Goal: Information Seeking & Learning: Learn about a topic

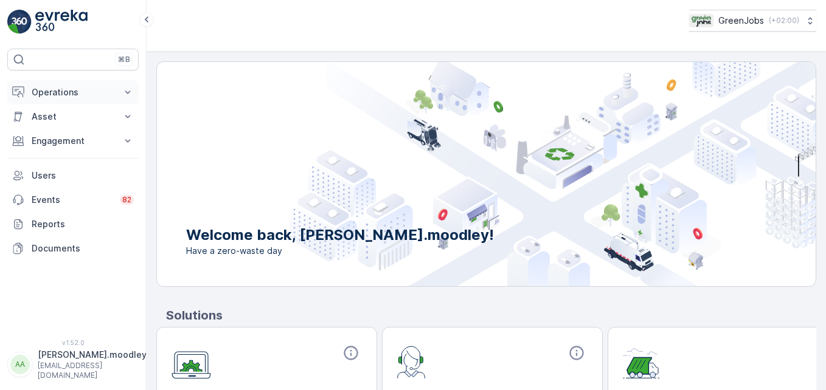
click at [130, 93] on icon at bounding box center [128, 92] width 12 height 12
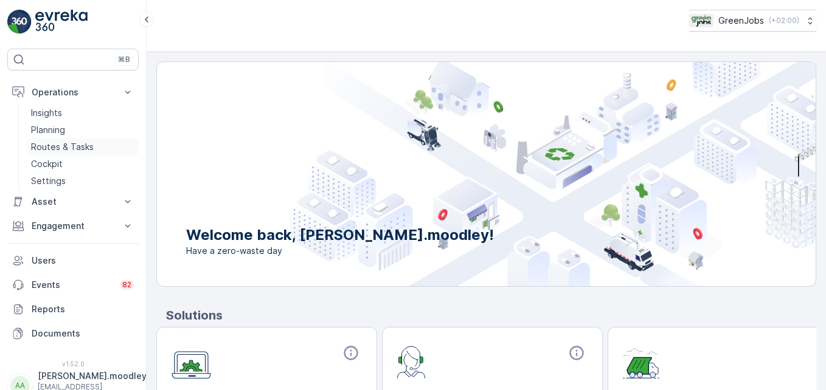
click at [93, 148] on link "Routes & Tasks" at bounding box center [82, 147] width 113 height 17
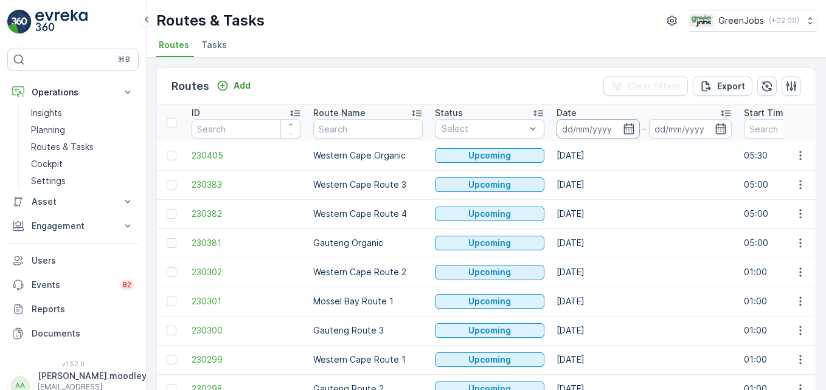
click at [586, 126] on input at bounding box center [597, 128] width 83 height 19
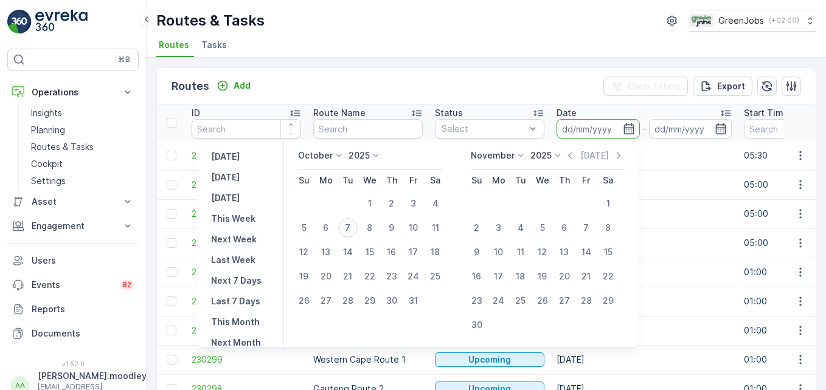
click at [355, 229] on div "7" at bounding box center [347, 227] width 19 height 19
type input "[DATE]"
click at [355, 229] on div "7" at bounding box center [347, 227] width 19 height 19
type input "[DATE]"
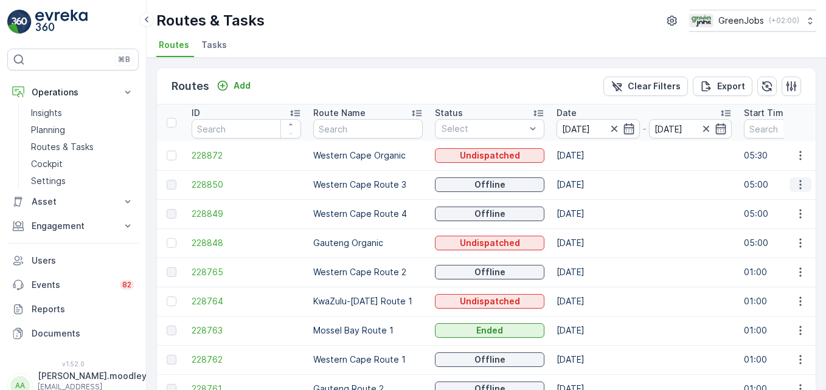
click at [590, 184] on icon "button" at bounding box center [800, 185] width 12 height 12
click at [590, 200] on span "See More Details" at bounding box center [771, 203] width 71 height 12
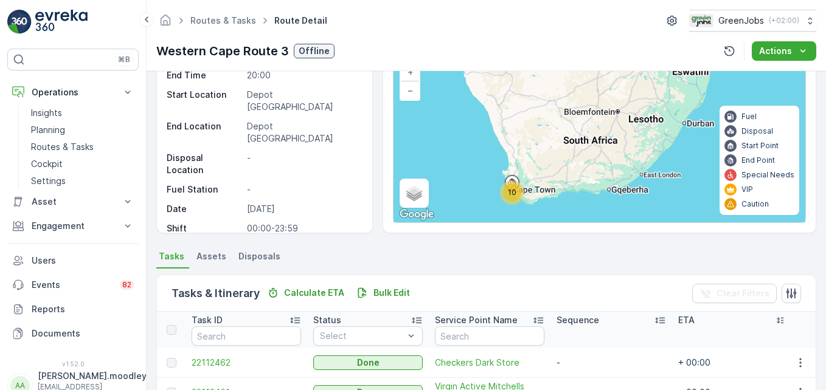
scroll to position [243, 0]
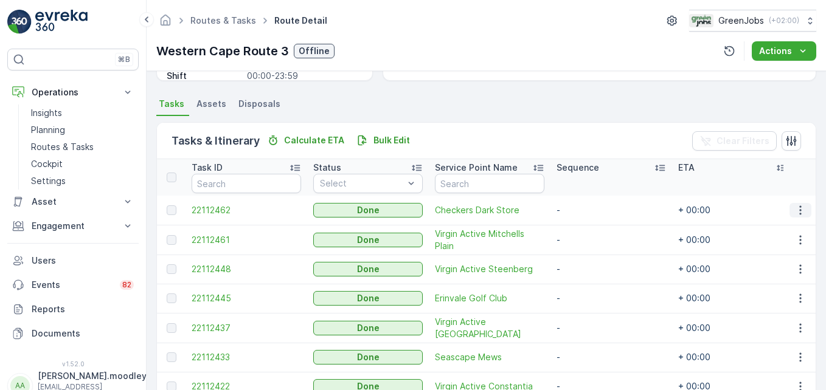
click at [590, 210] on icon "button" at bounding box center [800, 210] width 2 height 9
click at [590, 230] on span "See More Details" at bounding box center [785, 229] width 71 height 12
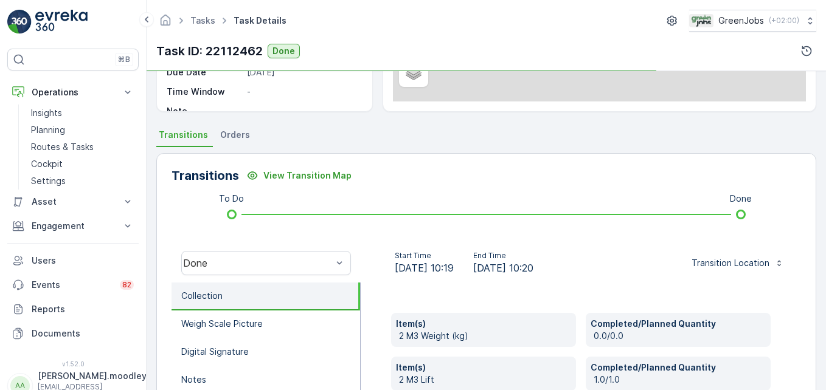
scroll to position [243, 0]
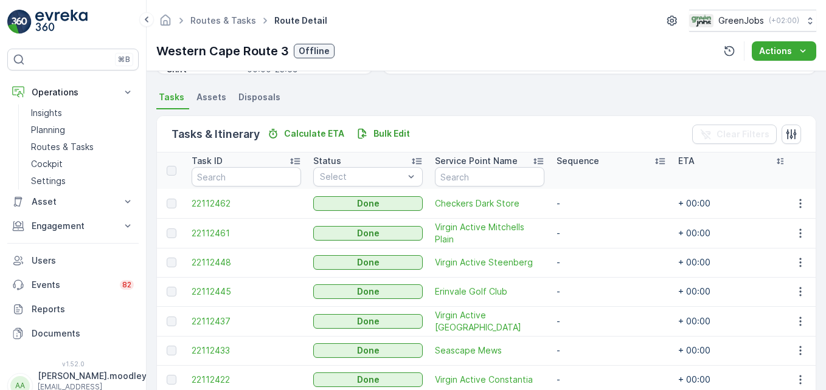
scroll to position [243, 0]
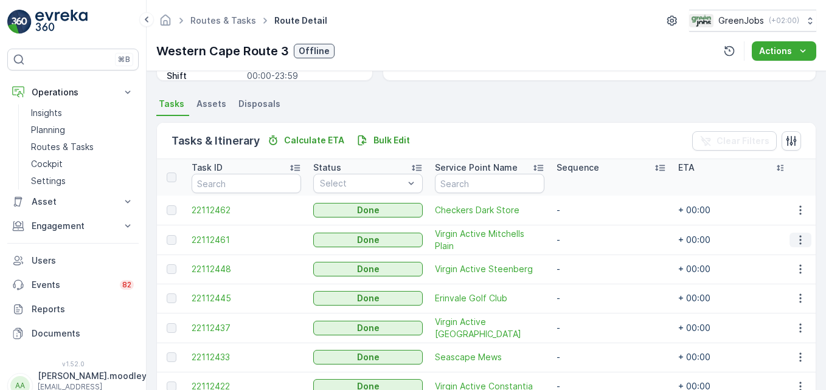
drag, startPoint x: 798, startPoint y: 237, endPoint x: 805, endPoint y: 245, distance: 10.8
click at [590, 237] on icon "button" at bounding box center [800, 240] width 12 height 12
click at [590, 256] on span "See More Details" at bounding box center [785, 258] width 71 height 12
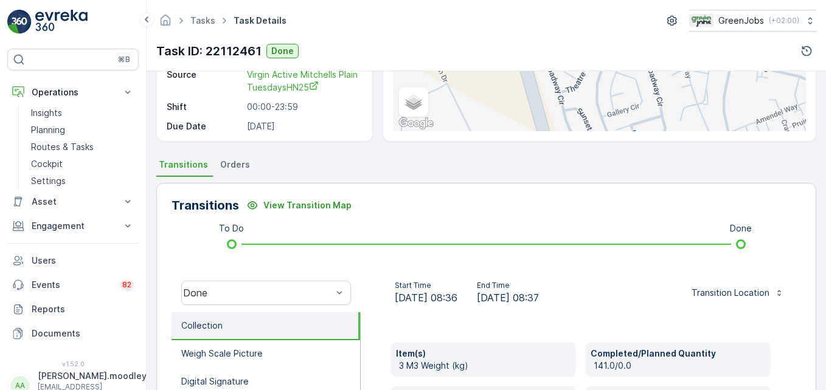
scroll to position [304, 0]
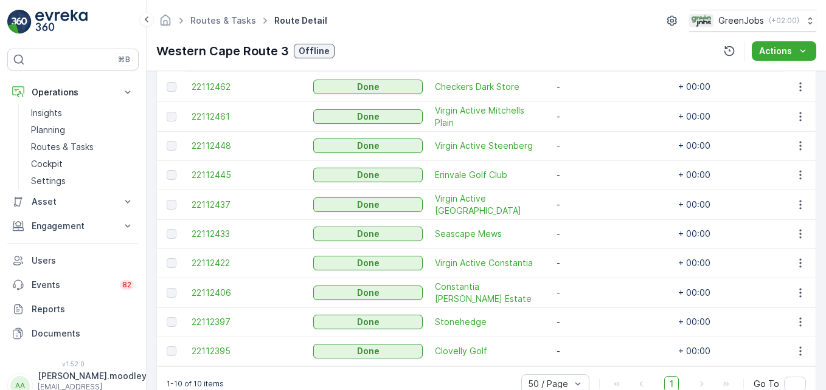
scroll to position [399, 0]
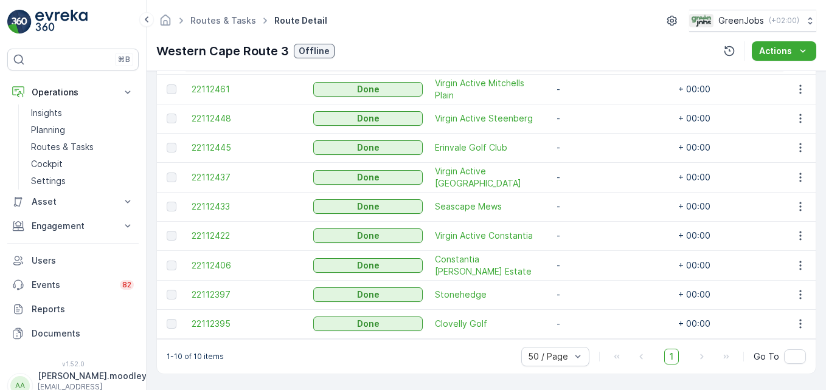
click at [590, 122] on td at bounding box center [799, 118] width 33 height 29
click at [590, 117] on icon "button" at bounding box center [800, 118] width 2 height 9
click at [590, 134] on span "See More Details" at bounding box center [785, 132] width 71 height 12
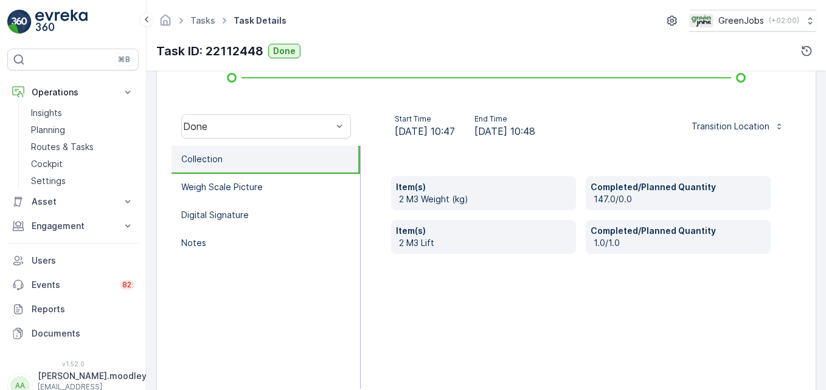
scroll to position [365, 0]
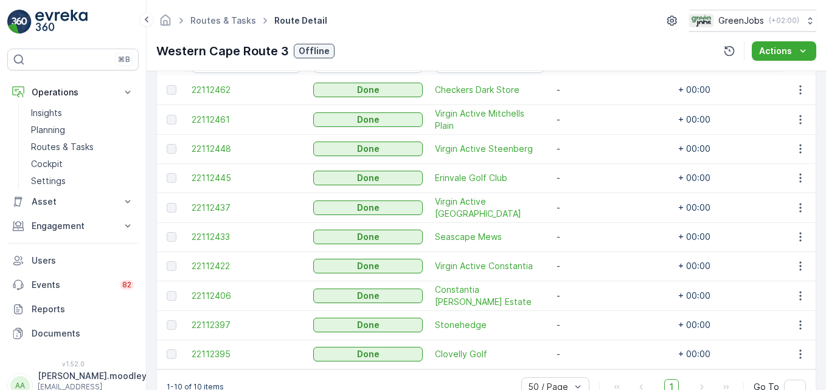
scroll to position [365, 0]
click at [590, 179] on icon "button" at bounding box center [800, 177] width 12 height 12
click at [590, 190] on span "See More Details" at bounding box center [785, 195] width 71 height 12
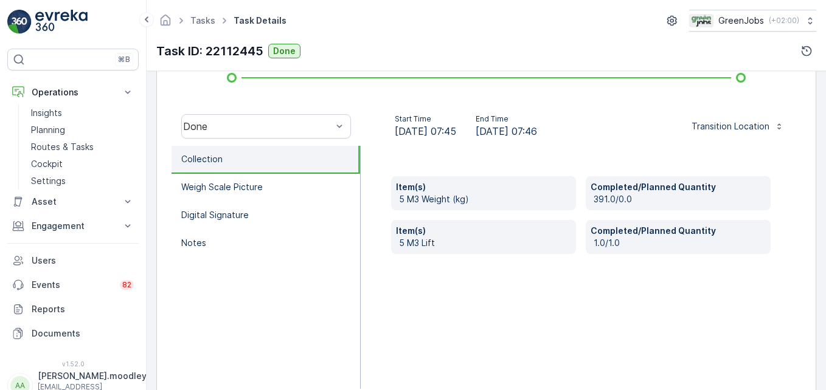
scroll to position [365, 0]
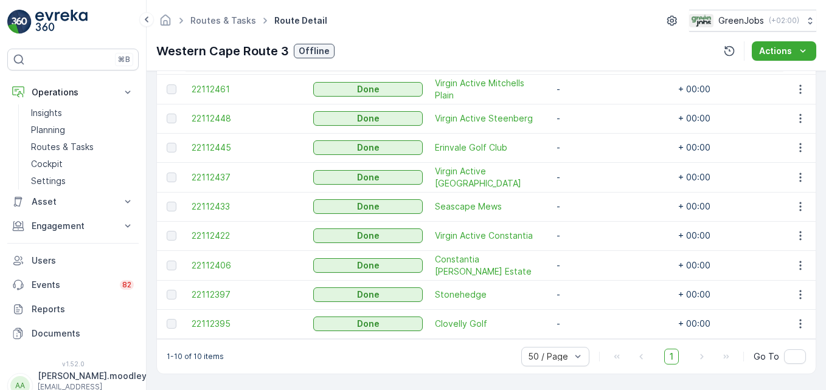
scroll to position [399, 0]
click at [590, 174] on icon "button" at bounding box center [800, 177] width 12 height 12
click at [590, 190] on span "See More Details" at bounding box center [785, 190] width 71 height 12
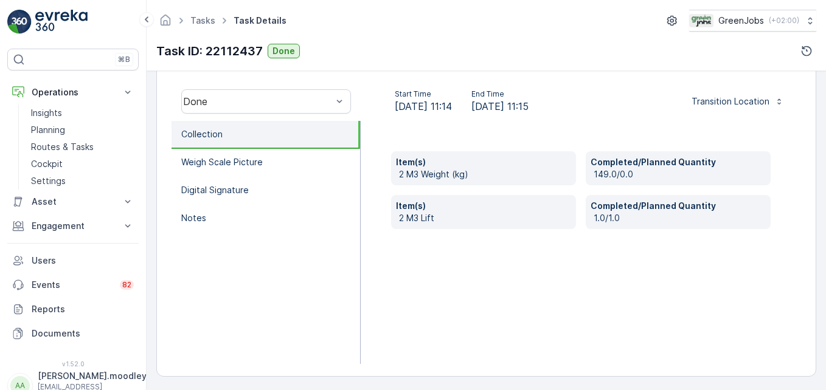
scroll to position [376, 0]
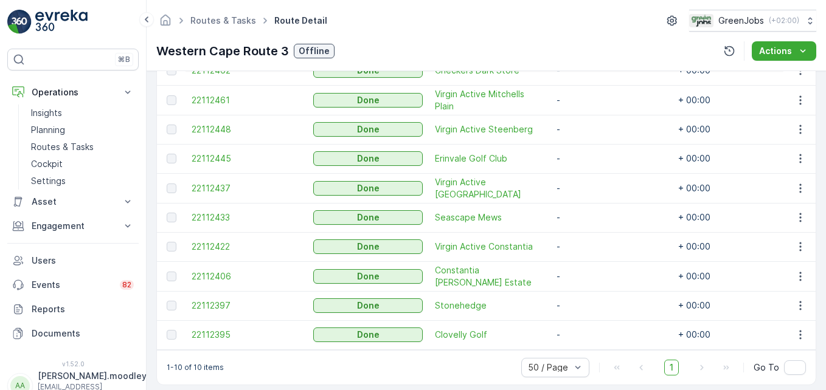
scroll to position [399, 0]
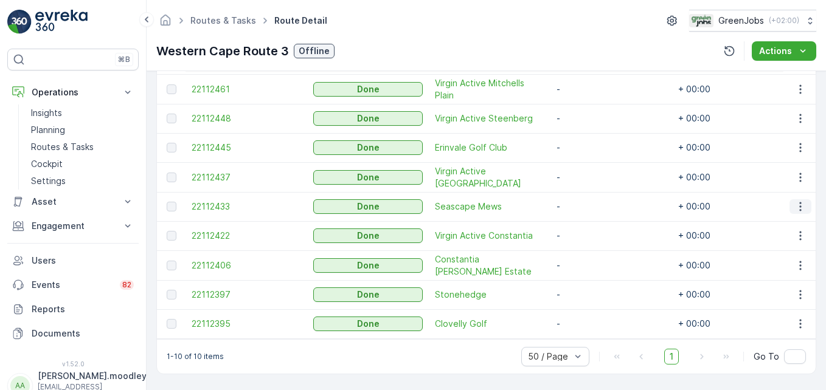
click at [590, 205] on icon "button" at bounding box center [800, 207] width 12 height 12
click at [590, 218] on span "See More Details" at bounding box center [785, 219] width 71 height 12
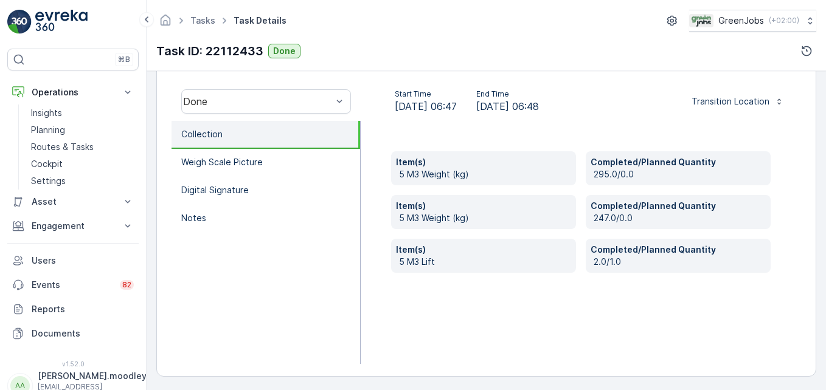
scroll to position [376, 0]
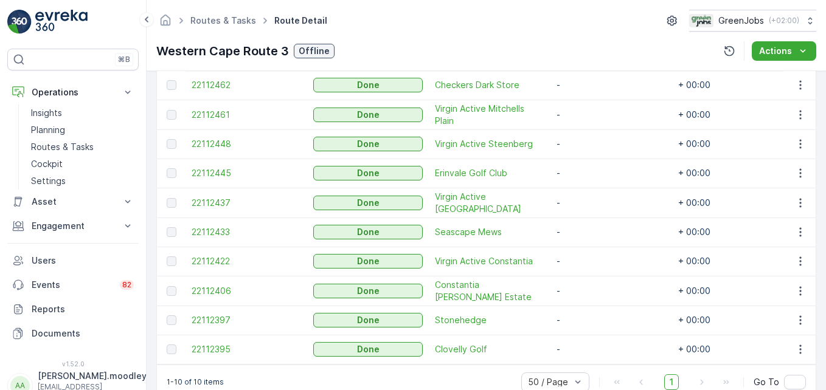
scroll to position [399, 0]
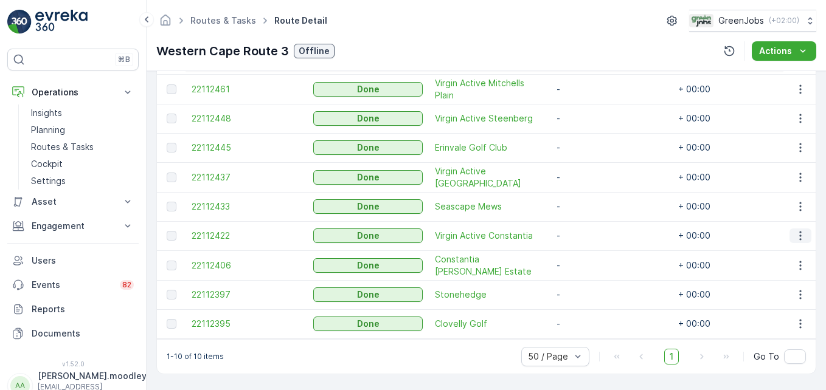
click at [590, 233] on icon "button" at bounding box center [800, 236] width 12 height 12
click at [590, 245] on span "See More Details" at bounding box center [785, 249] width 71 height 12
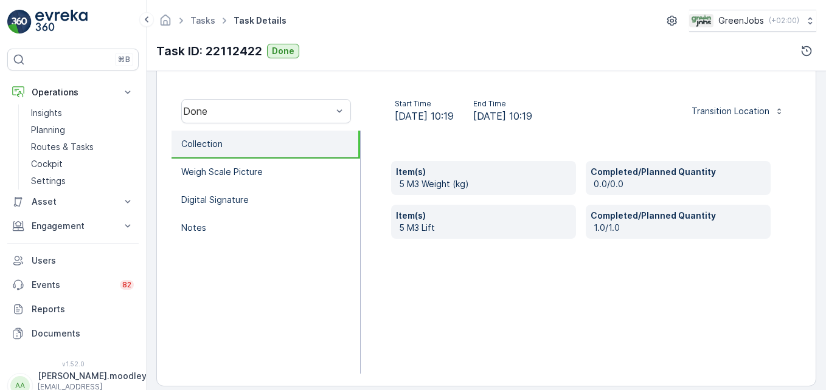
scroll to position [365, 0]
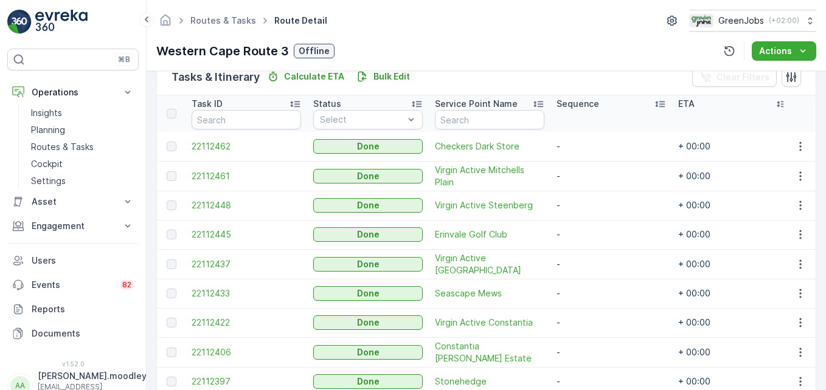
scroll to position [399, 0]
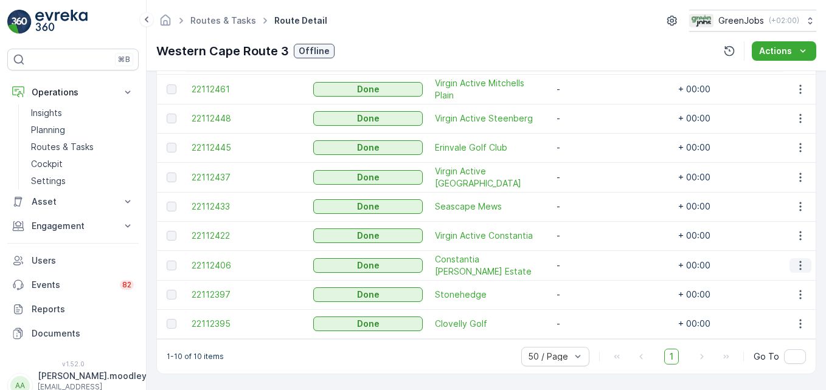
click at [590, 263] on icon "button" at bounding box center [800, 265] width 2 height 9
click at [590, 276] on span "See More Details" at bounding box center [785, 278] width 71 height 12
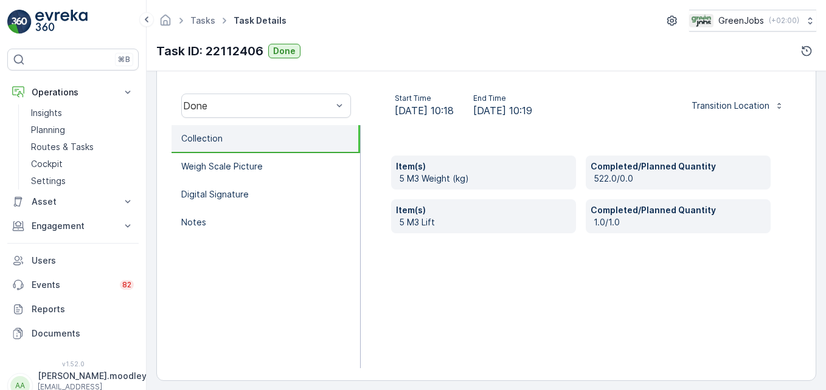
scroll to position [376, 0]
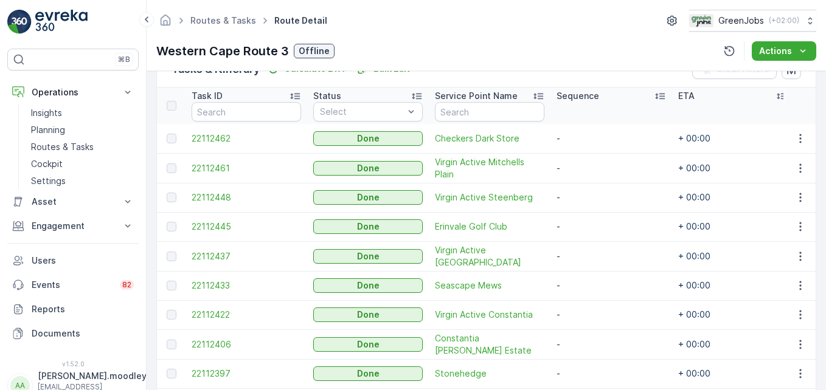
scroll to position [399, 0]
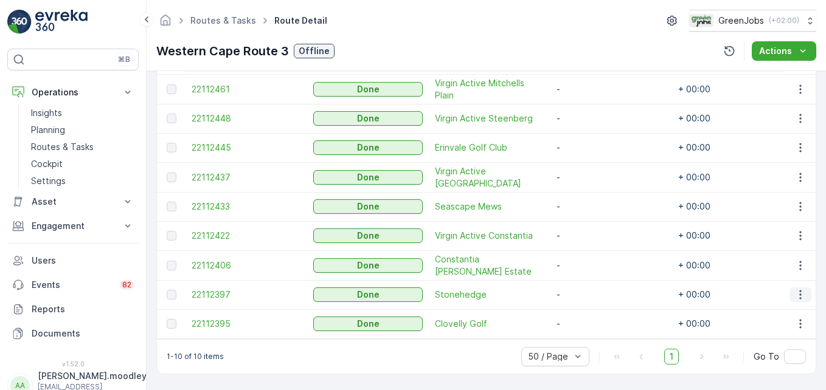
click at [590, 293] on icon "button" at bounding box center [800, 295] width 2 height 9
click at [590, 307] on span "See More Details" at bounding box center [785, 307] width 71 height 12
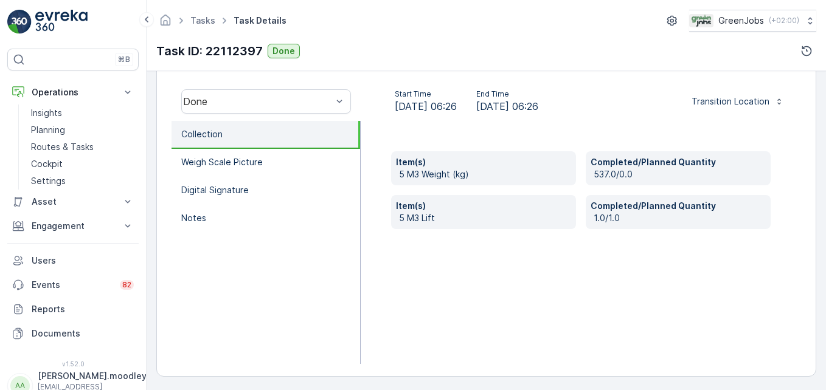
scroll to position [376, 0]
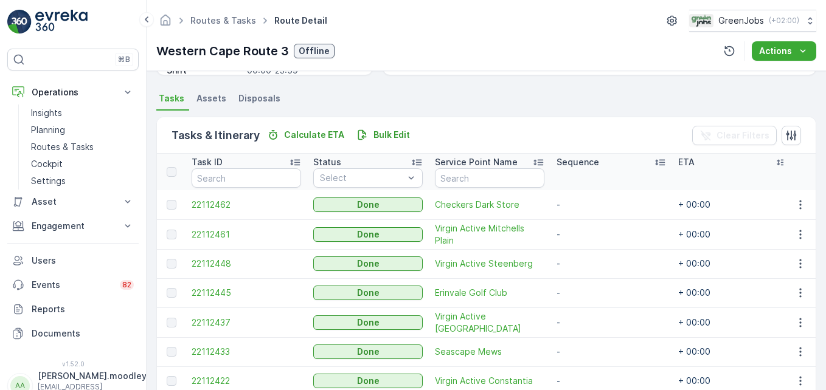
scroll to position [399, 0]
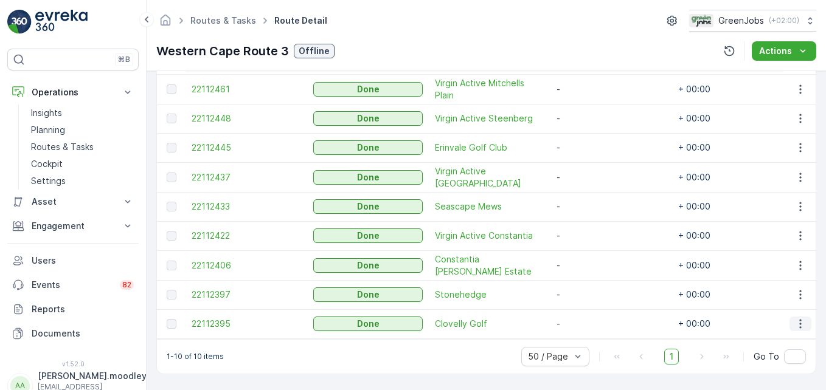
click at [590, 319] on icon "button" at bounding box center [800, 324] width 12 height 12
click at [590, 332] on span "See More Details" at bounding box center [785, 336] width 71 height 12
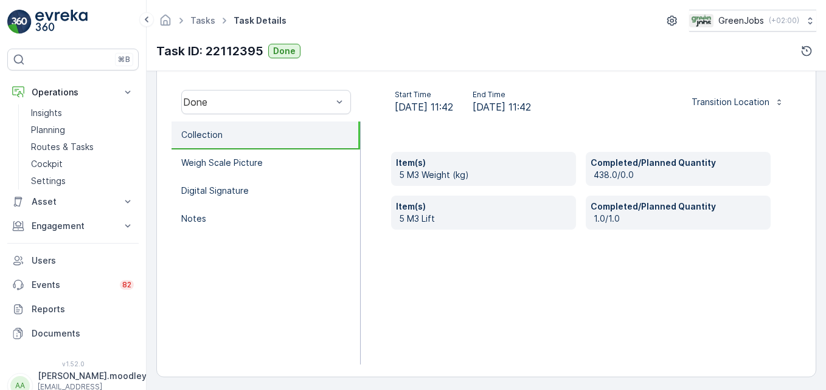
scroll to position [376, 0]
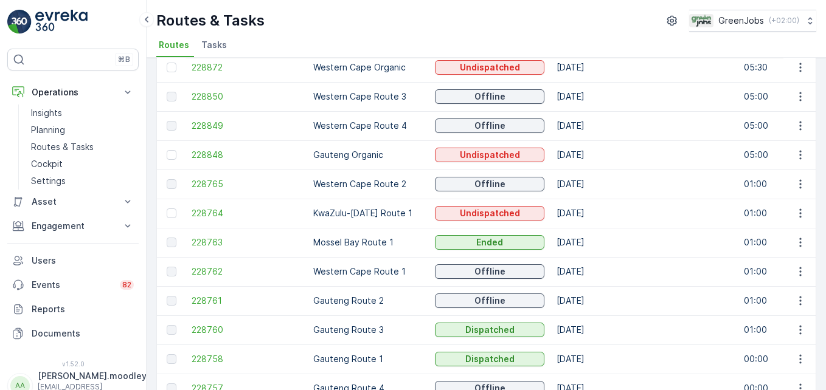
scroll to position [122, 0]
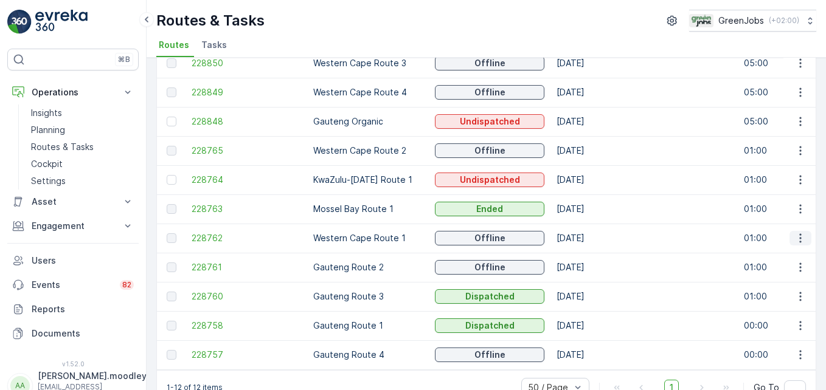
click at [590, 241] on icon "button" at bounding box center [800, 238] width 12 height 12
click at [590, 256] on span "See More Details" at bounding box center [771, 257] width 71 height 12
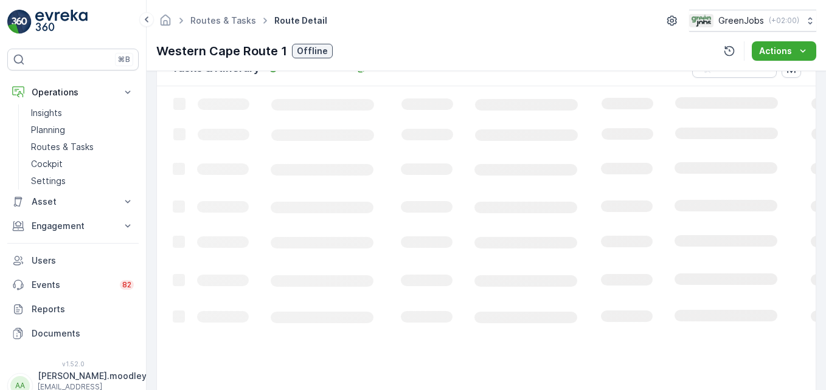
scroll to position [365, 0]
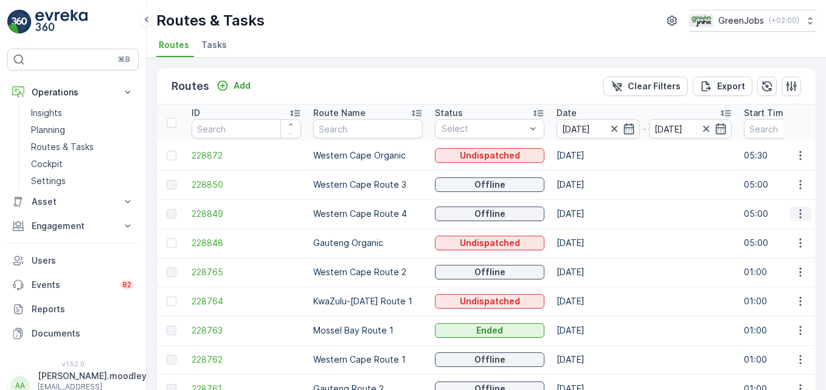
click at [590, 216] on icon "button" at bounding box center [800, 214] width 12 height 12
click at [590, 230] on span "See More Details" at bounding box center [771, 232] width 71 height 12
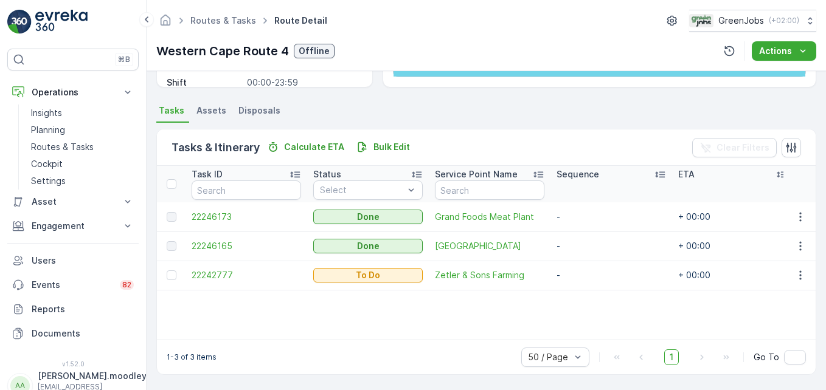
scroll to position [237, 0]
click at [590, 274] on icon "button" at bounding box center [800, 275] width 12 height 12
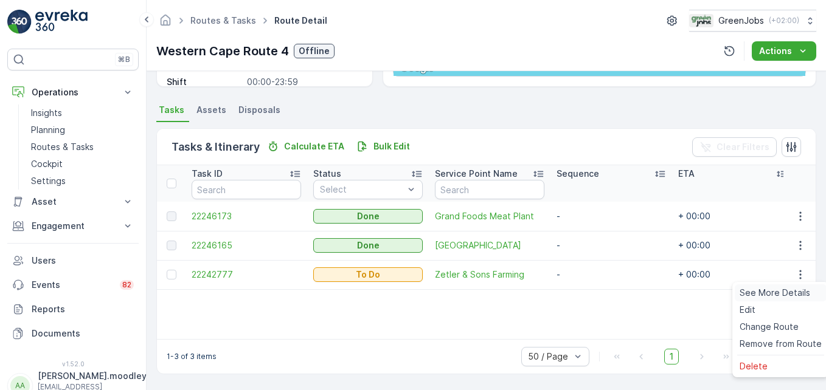
click at [590, 294] on span "See More Details" at bounding box center [774, 293] width 71 height 12
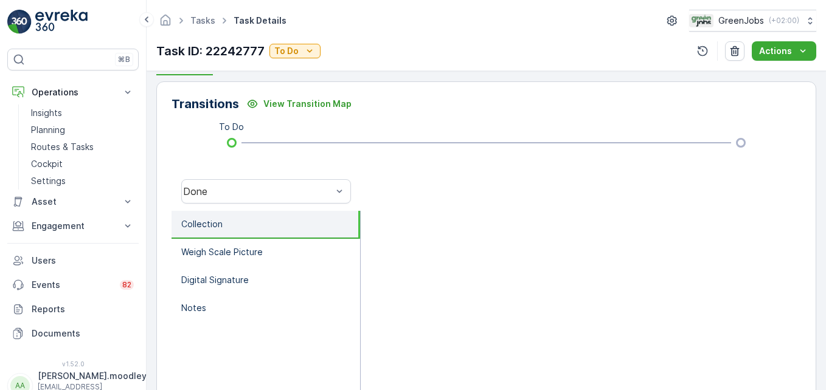
scroll to position [255, 0]
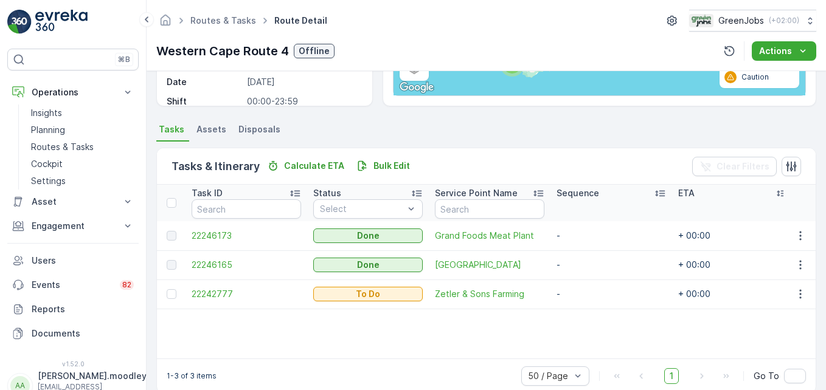
scroll to position [237, 0]
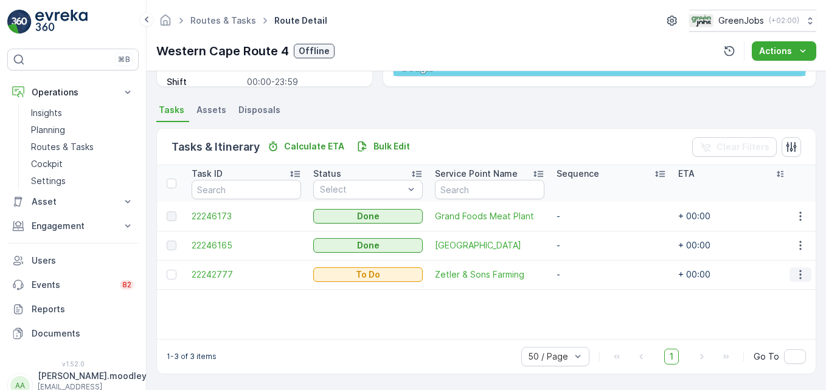
click at [590, 278] on icon "button" at bounding box center [800, 275] width 12 height 12
click at [590, 290] on span "See More Details" at bounding box center [774, 293] width 71 height 12
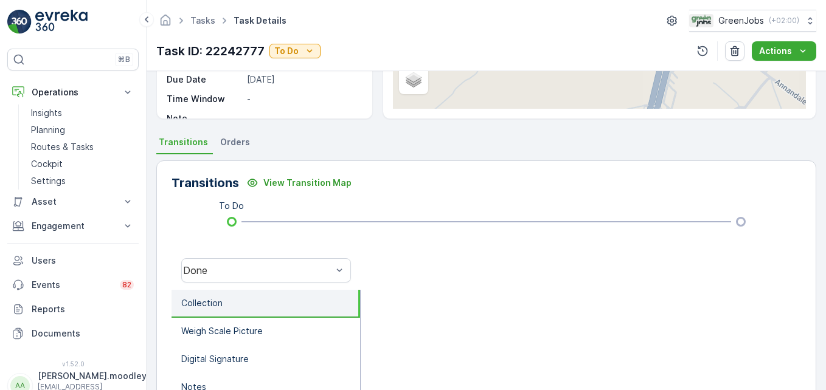
scroll to position [243, 0]
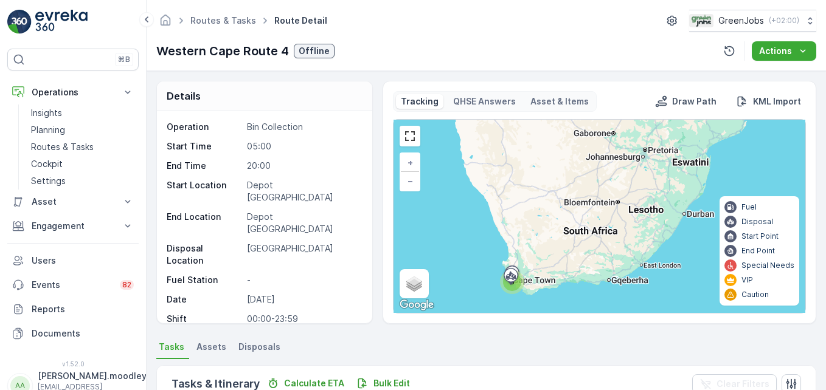
scroll to position [237, 0]
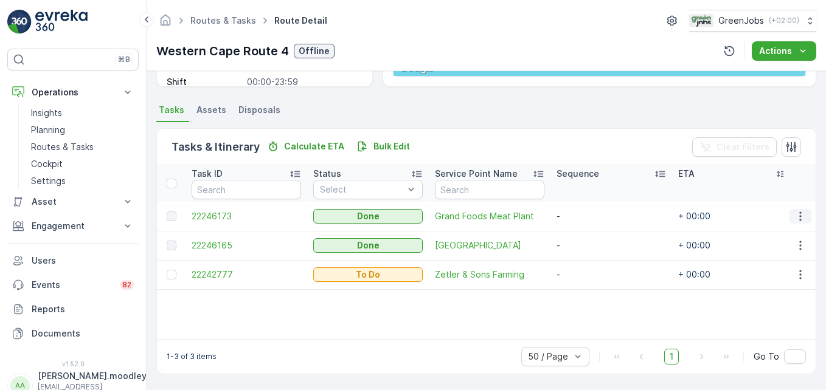
click at [590, 221] on icon "button" at bounding box center [800, 216] width 12 height 12
click at [590, 233] on span "See More Details" at bounding box center [785, 235] width 71 height 12
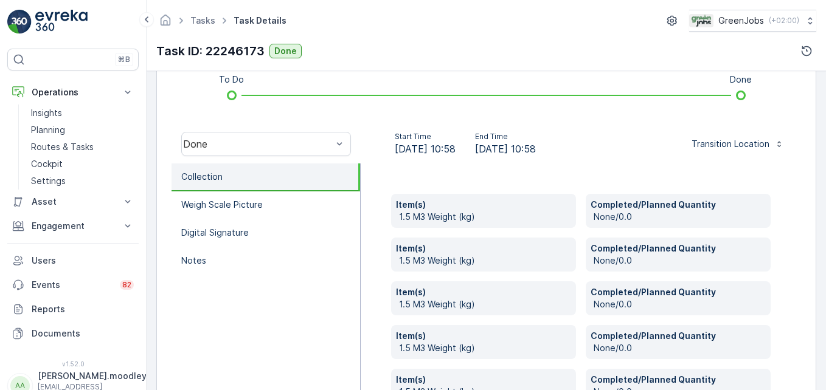
scroll to position [304, 0]
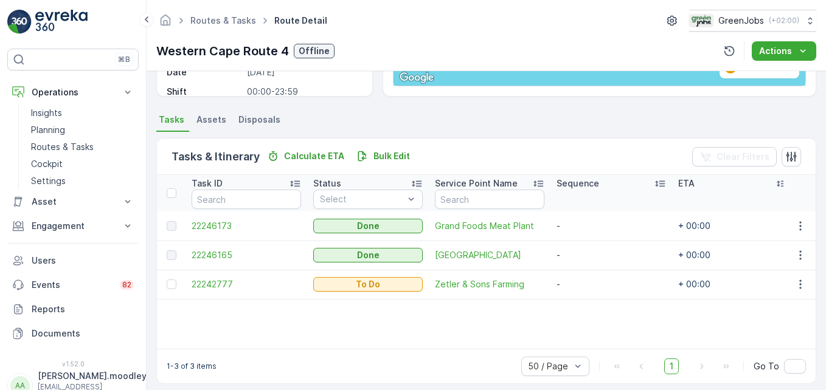
scroll to position [237, 0]
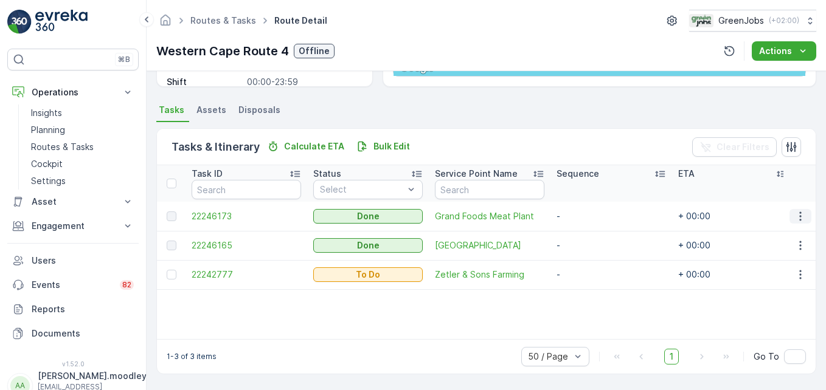
click at [590, 218] on icon "button" at bounding box center [800, 216] width 12 height 12
click at [590, 235] on span "See More Details" at bounding box center [785, 235] width 71 height 12
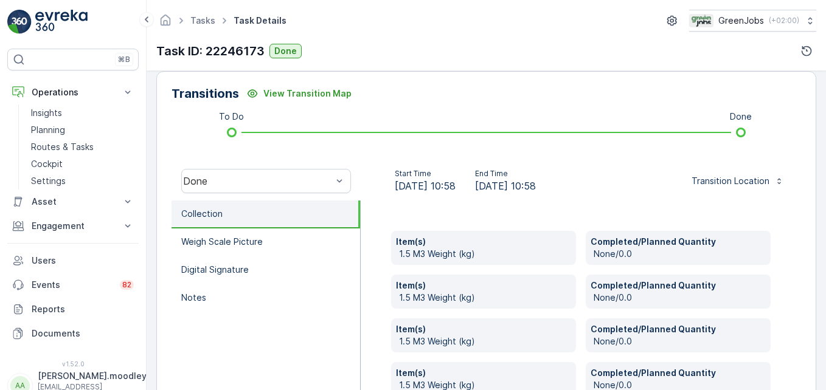
scroll to position [365, 0]
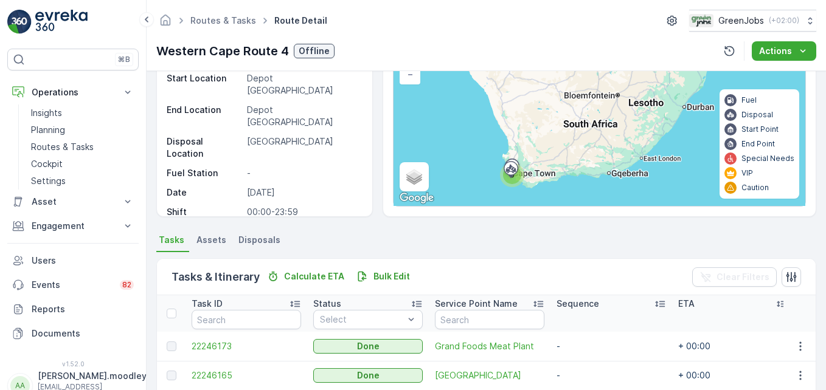
scroll to position [237, 0]
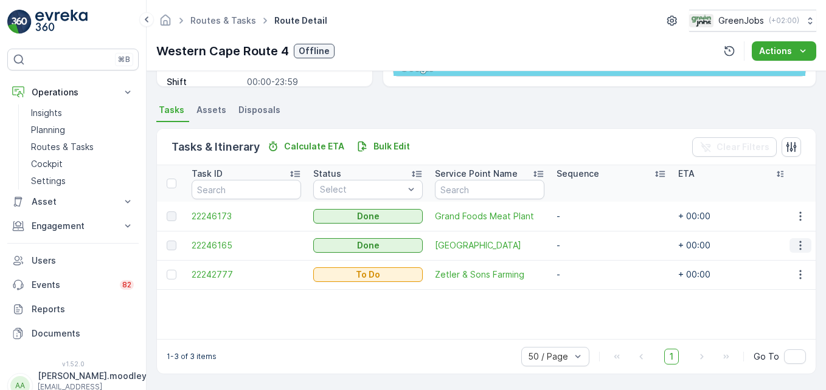
click at [590, 248] on icon "button" at bounding box center [800, 246] width 12 height 12
click at [590, 263] on span "See More Details" at bounding box center [785, 264] width 71 height 12
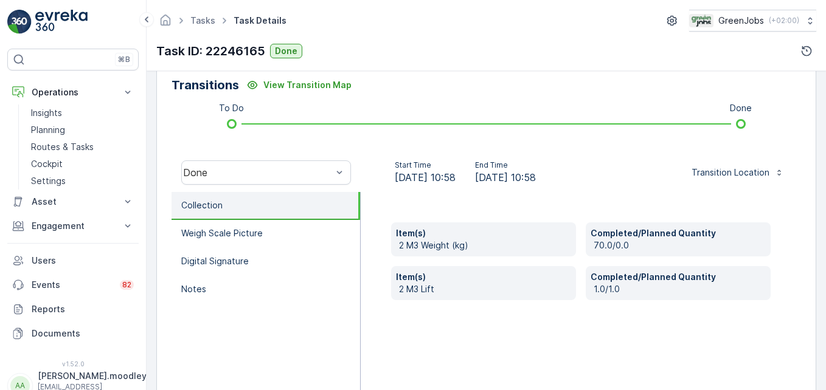
scroll to position [304, 0]
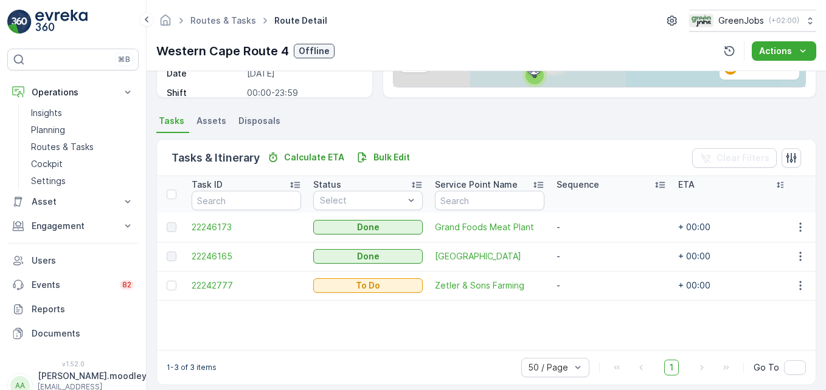
scroll to position [237, 0]
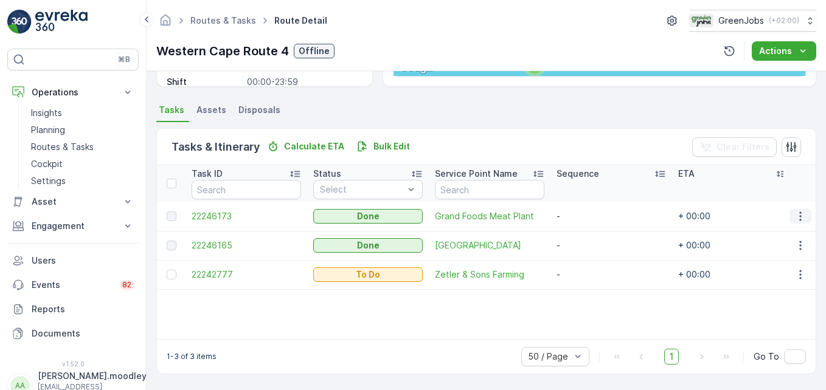
click at [590, 216] on icon "button" at bounding box center [800, 216] width 12 height 12
click at [590, 232] on span "See More Details" at bounding box center [785, 235] width 71 height 12
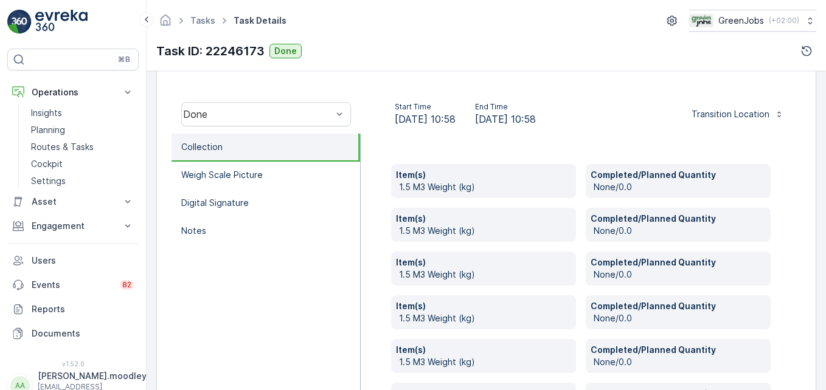
scroll to position [365, 0]
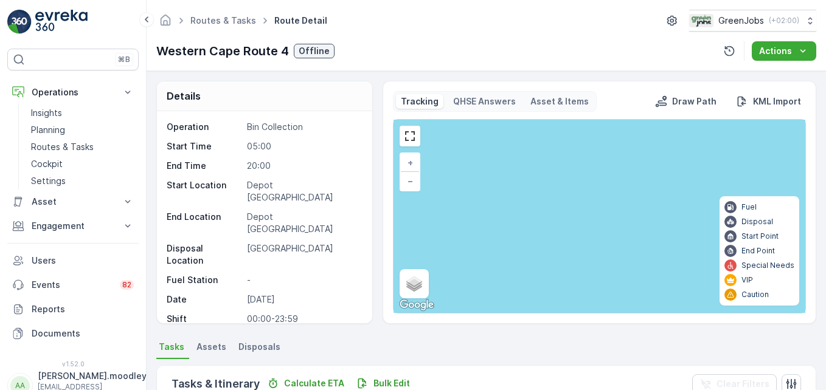
scroll to position [182, 0]
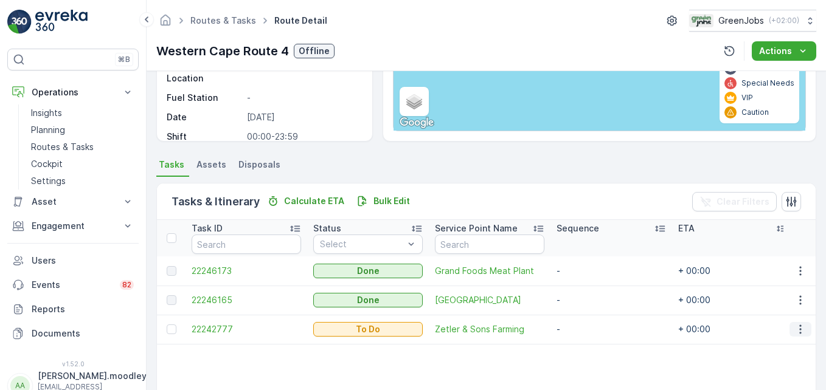
click at [590, 334] on icon "button" at bounding box center [800, 330] width 12 height 12
click at [590, 237] on span "See More Details" at bounding box center [774, 238] width 71 height 12
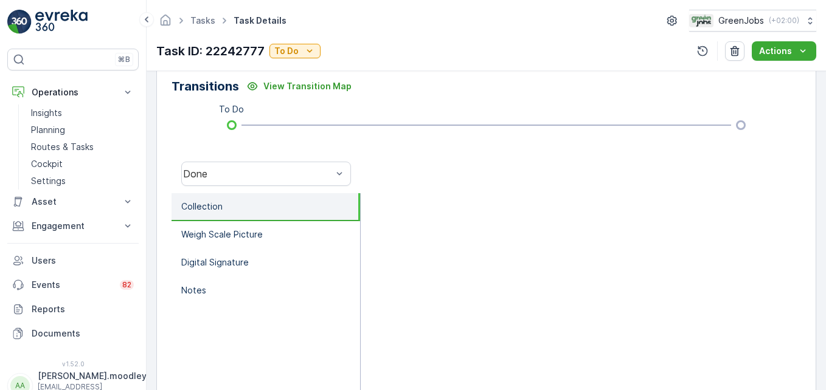
scroll to position [304, 0]
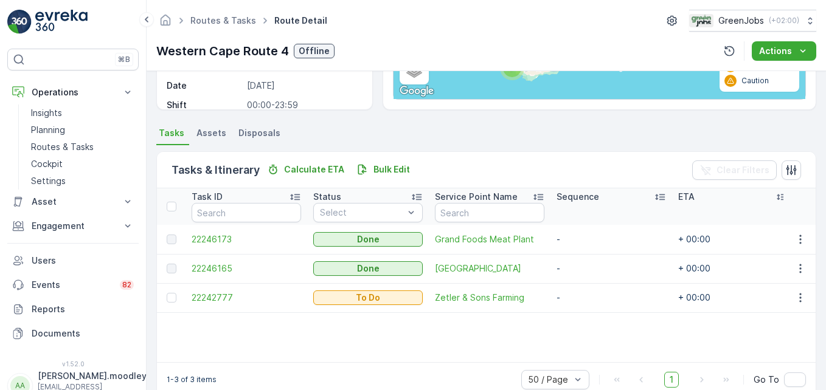
scroll to position [237, 0]
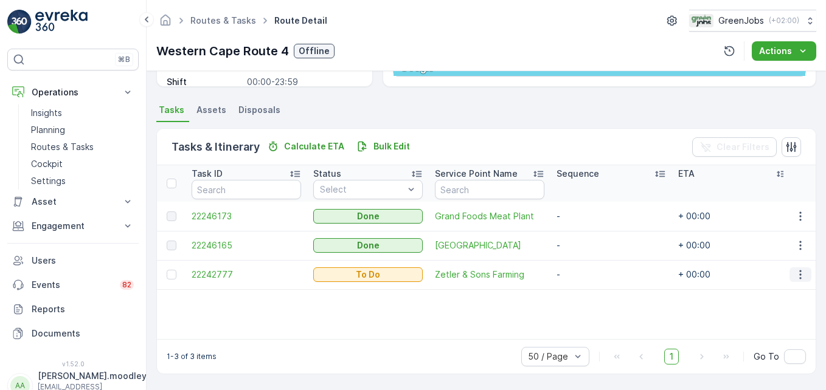
click at [590, 277] on icon "button" at bounding box center [800, 275] width 12 height 12
click at [590, 294] on span "See More Details" at bounding box center [774, 293] width 71 height 12
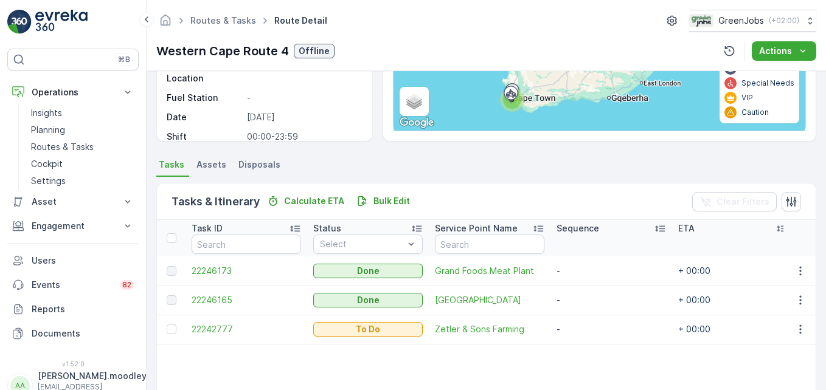
scroll to position [237, 0]
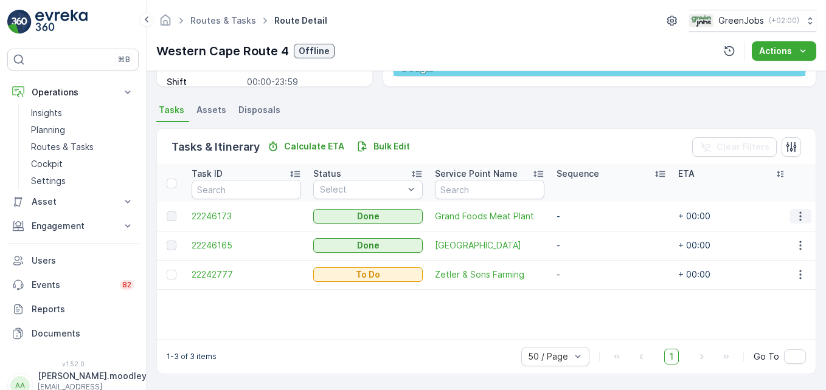
click at [590, 222] on icon "button" at bounding box center [800, 216] width 12 height 12
click at [590, 243] on div "Edit" at bounding box center [786, 251] width 80 height 17
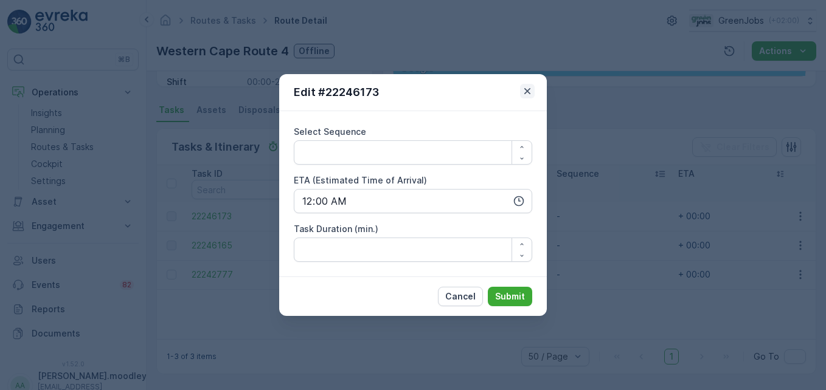
click at [526, 94] on icon "button" at bounding box center [527, 91] width 12 height 12
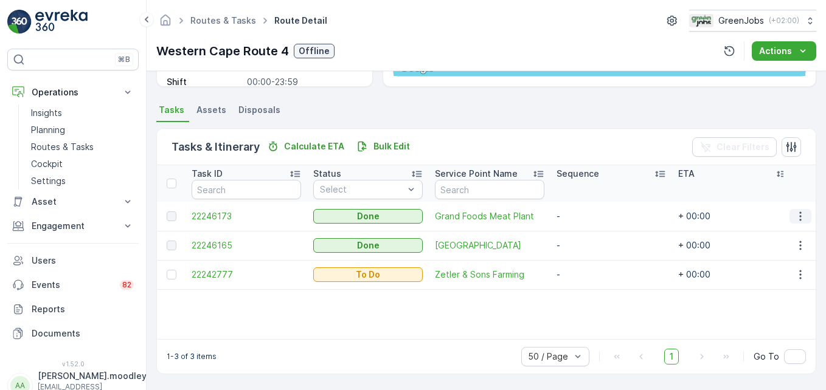
click at [590, 223] on button "button" at bounding box center [800, 216] width 22 height 15
click at [590, 240] on span "See More Details" at bounding box center [785, 235] width 71 height 12
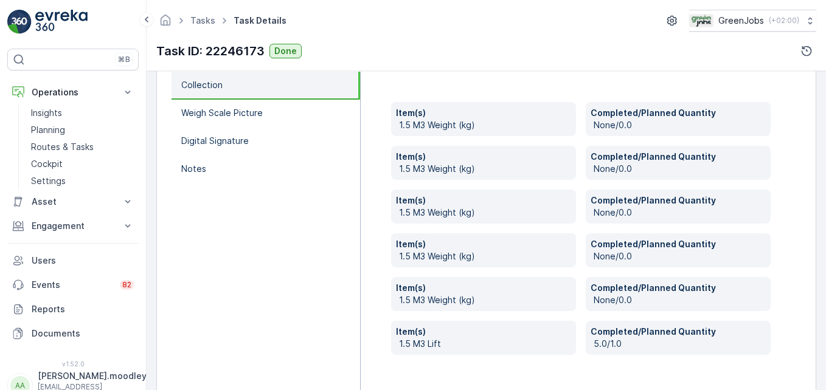
scroll to position [426, 0]
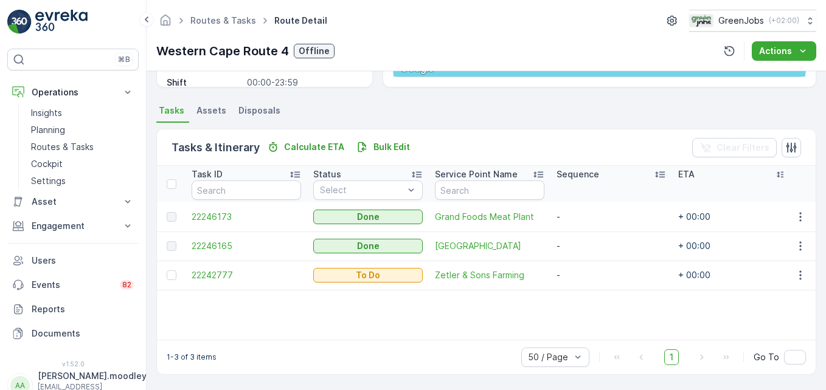
scroll to position [237, 0]
click at [590, 221] on icon "button" at bounding box center [800, 216] width 12 height 12
click at [590, 240] on span "See More Details" at bounding box center [785, 235] width 71 height 12
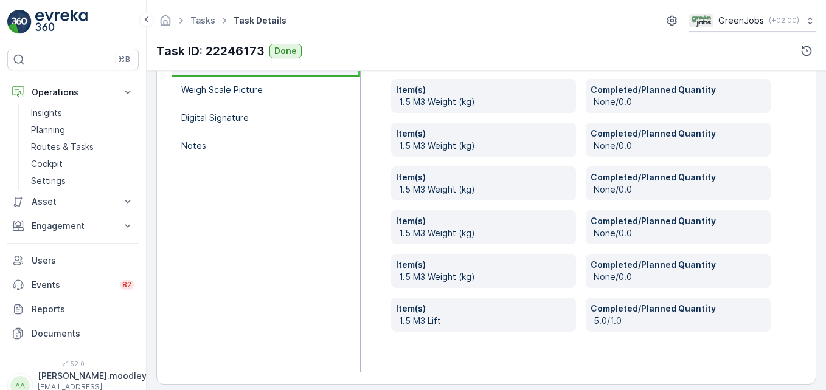
scroll to position [457, 0]
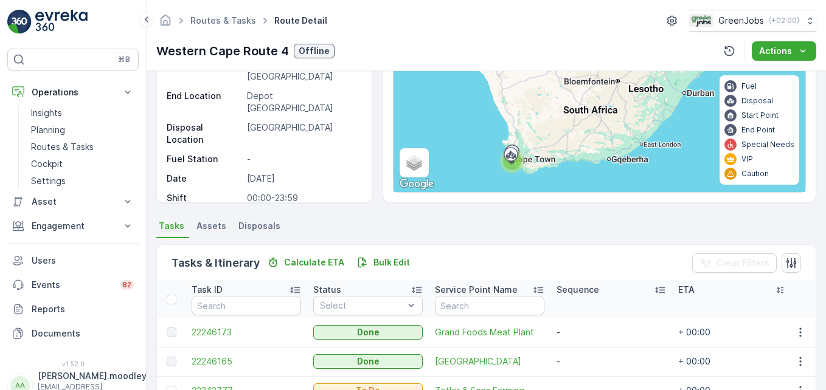
scroll to position [122, 0]
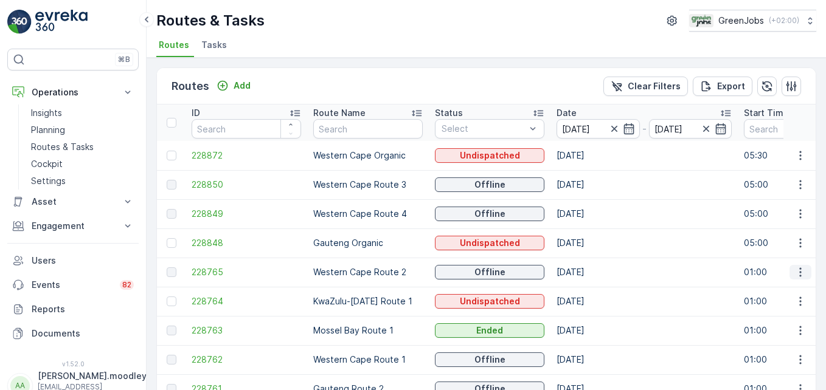
click at [590, 279] on button "button" at bounding box center [800, 272] width 22 height 15
click at [590, 297] on div "See More Details" at bounding box center [779, 290] width 94 height 17
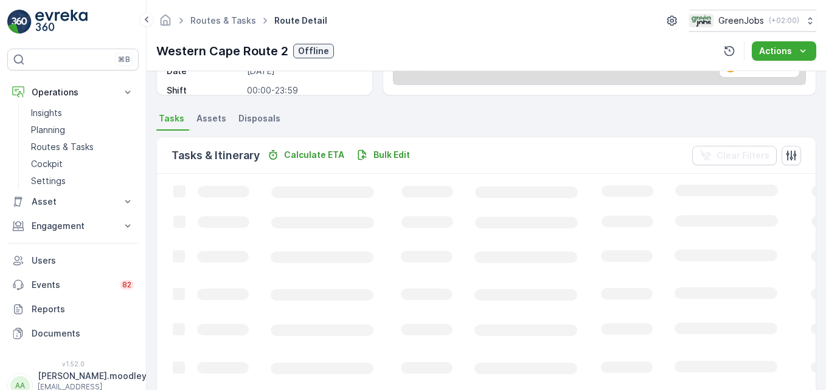
scroll to position [237, 0]
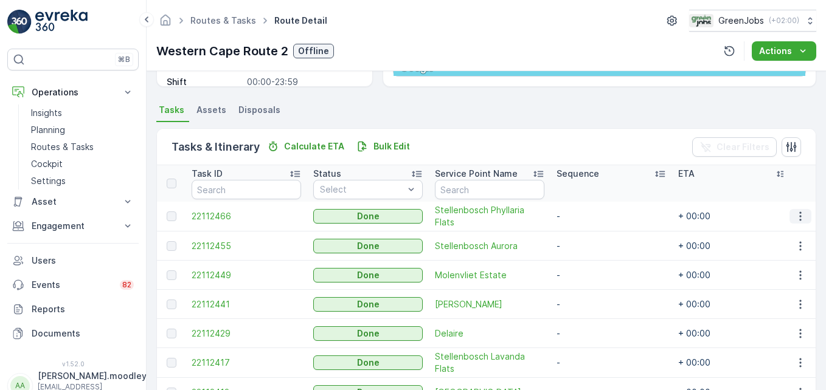
click at [590, 217] on icon "button" at bounding box center [800, 216] width 2 height 9
click at [590, 243] on div "See More Details" at bounding box center [786, 234] width 80 height 17
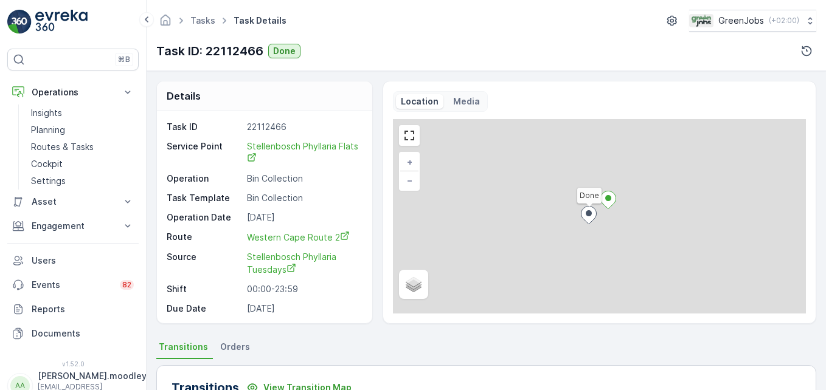
scroll to position [243, 0]
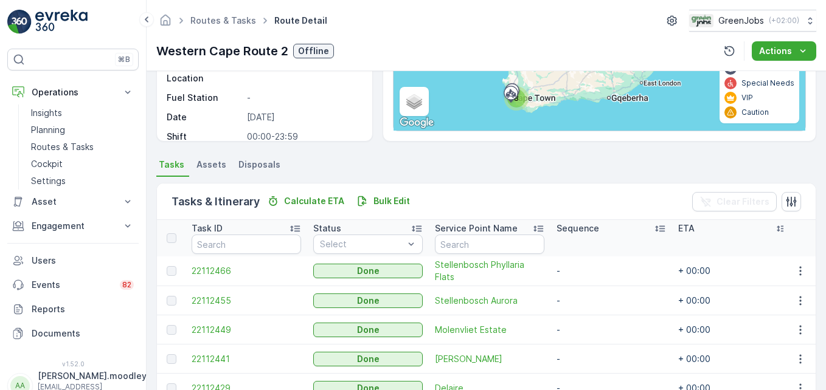
scroll to position [243, 0]
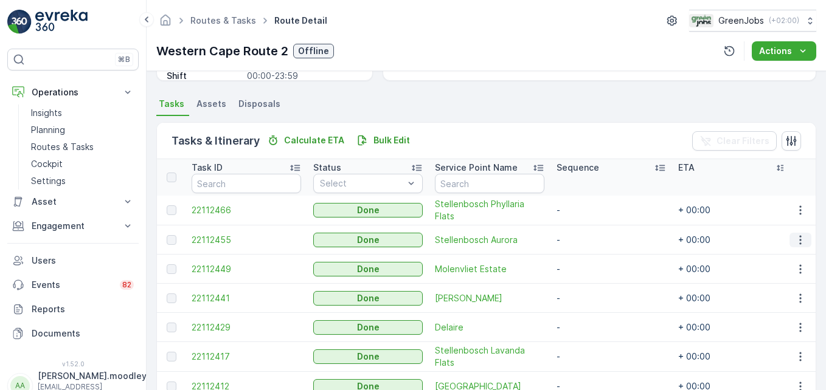
click at [590, 247] on button "button" at bounding box center [800, 240] width 22 height 15
click at [590, 263] on span "See More Details" at bounding box center [785, 258] width 71 height 12
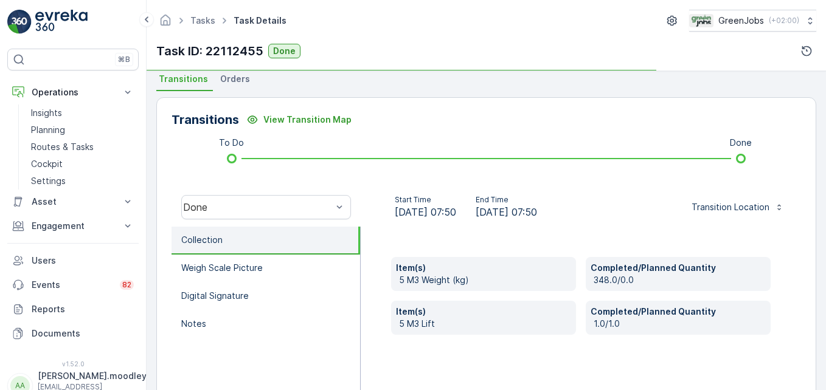
scroll to position [304, 0]
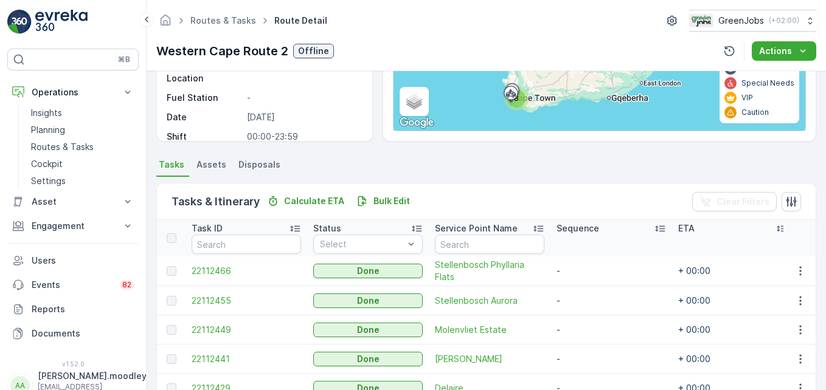
scroll to position [243, 0]
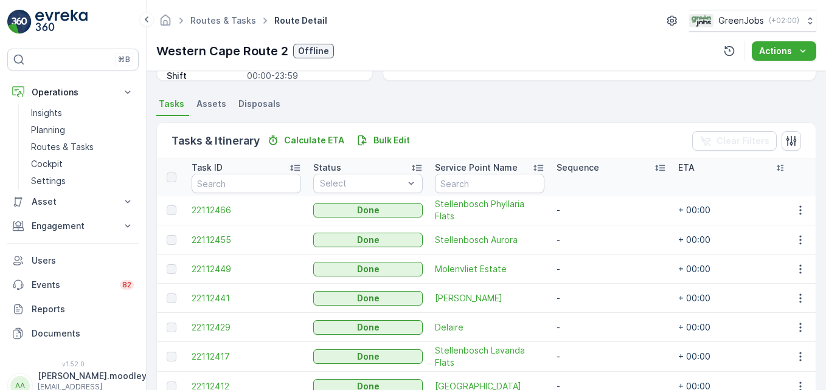
click at [590, 279] on td at bounding box center [799, 269] width 33 height 29
click at [590, 274] on icon "button" at bounding box center [800, 269] width 12 height 12
click at [590, 293] on span "See More Details" at bounding box center [785, 288] width 71 height 12
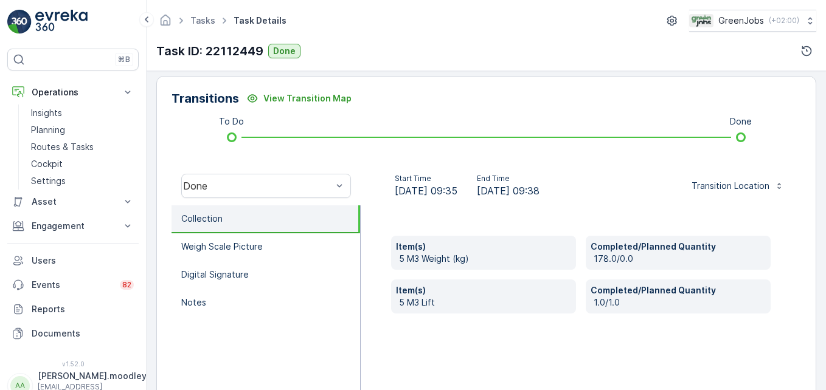
scroll to position [304, 0]
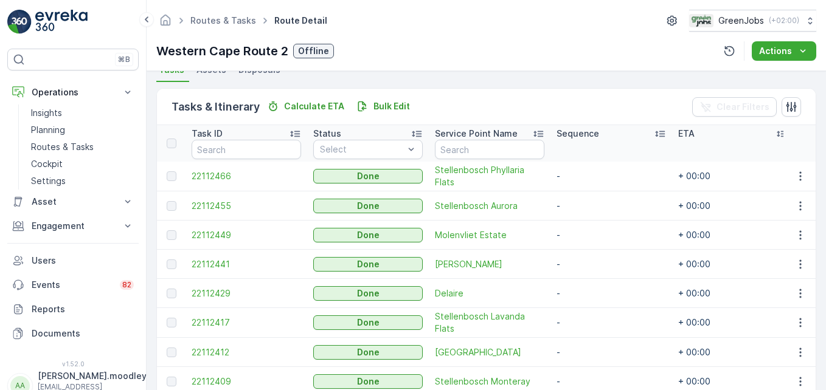
scroll to position [304, 0]
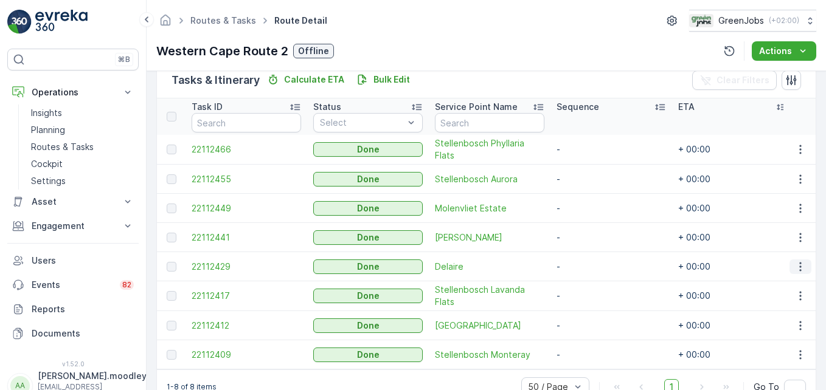
click at [590, 274] on button "button" at bounding box center [800, 267] width 22 height 15
click at [590, 289] on span "See More Details" at bounding box center [785, 285] width 71 height 12
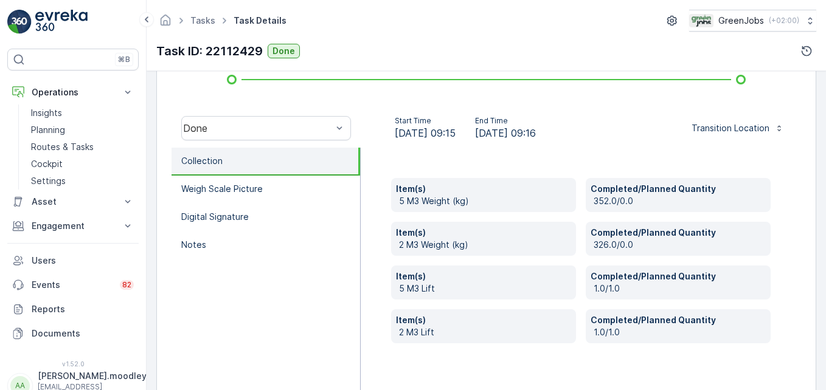
scroll to position [365, 0]
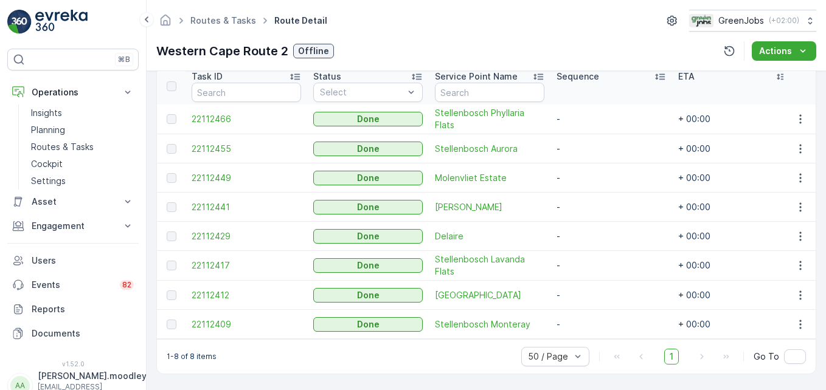
scroll to position [341, 0]
click at [590, 293] on icon "button" at bounding box center [800, 295] width 12 height 12
click at [590, 312] on span "See More Details" at bounding box center [785, 308] width 71 height 12
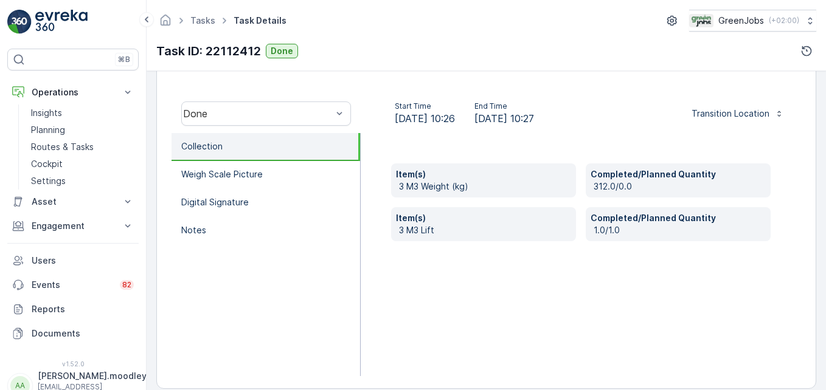
scroll to position [365, 0]
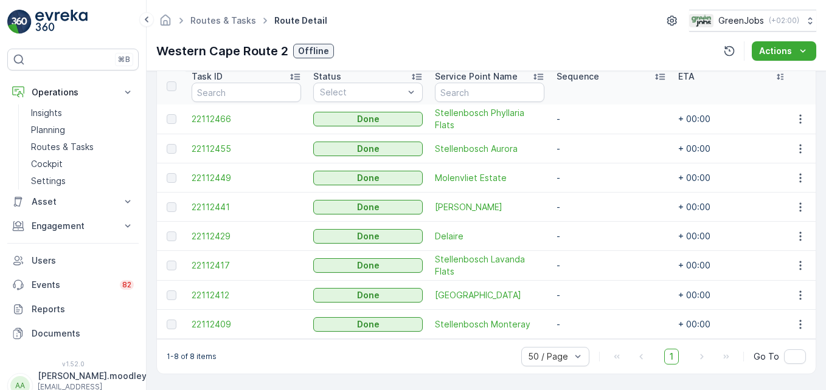
scroll to position [341, 0]
click at [590, 326] on td at bounding box center [799, 324] width 33 height 29
click at [590, 324] on icon "button" at bounding box center [800, 325] width 12 height 12
click at [590, 341] on span "See More Details" at bounding box center [785, 337] width 71 height 12
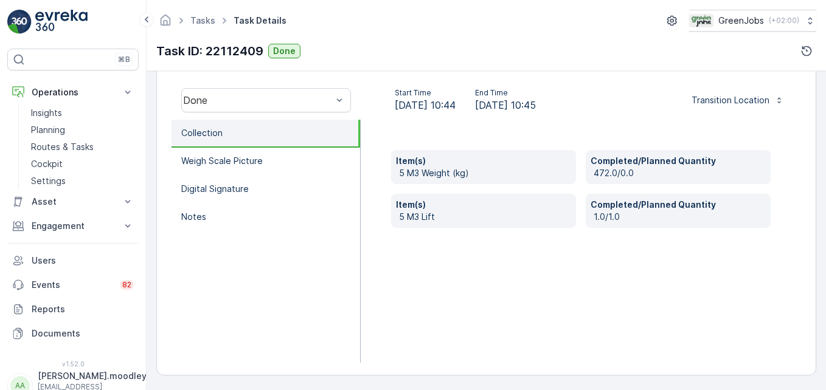
scroll to position [376, 0]
